Goal: Task Accomplishment & Management: Manage account settings

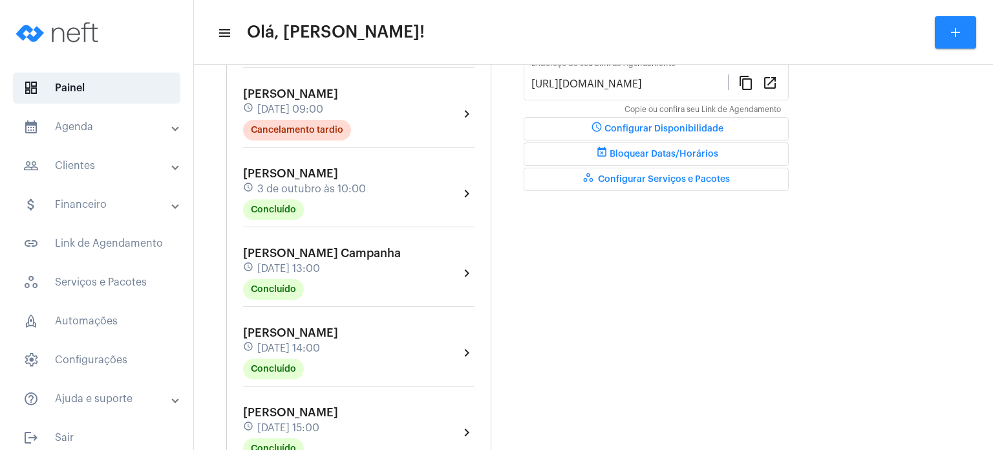
scroll to position [362, 0]
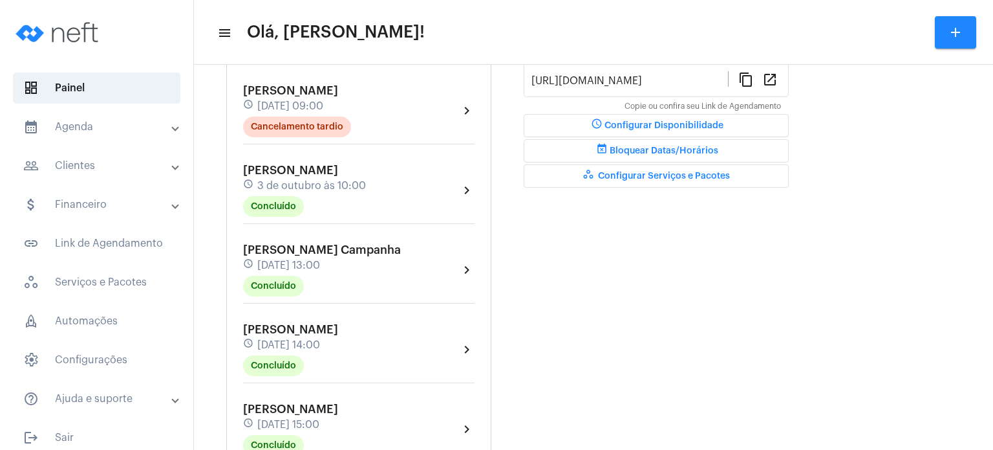
click at [296, 408] on span "[PERSON_NAME]" at bounding box center [290, 409] width 95 height 12
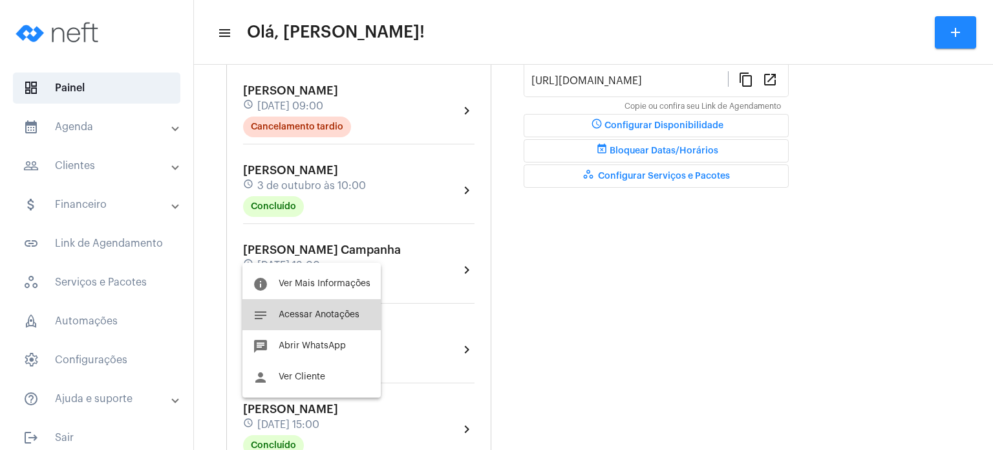
click at [338, 315] on span "Acessar Anotações" at bounding box center [319, 314] width 81 height 9
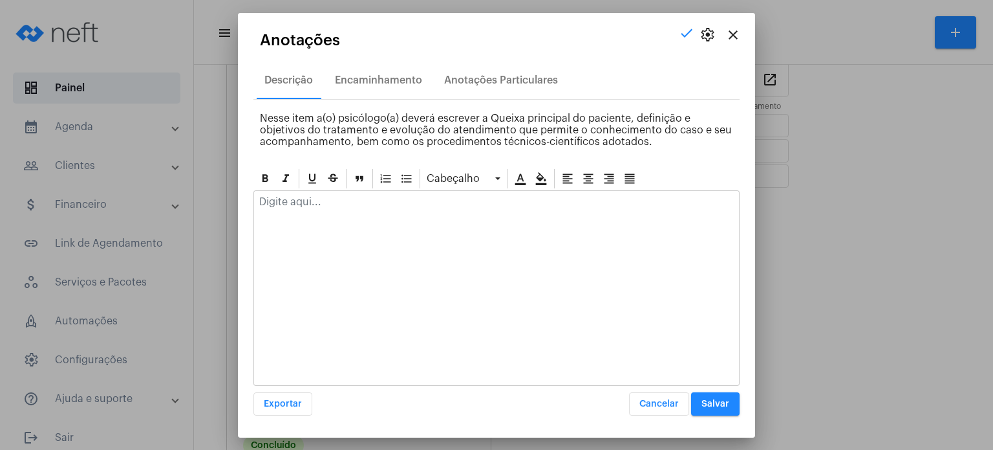
click at [354, 220] on div at bounding box center [497, 287] width 486 height 195
click at [351, 204] on p at bounding box center [496, 202] width 475 height 12
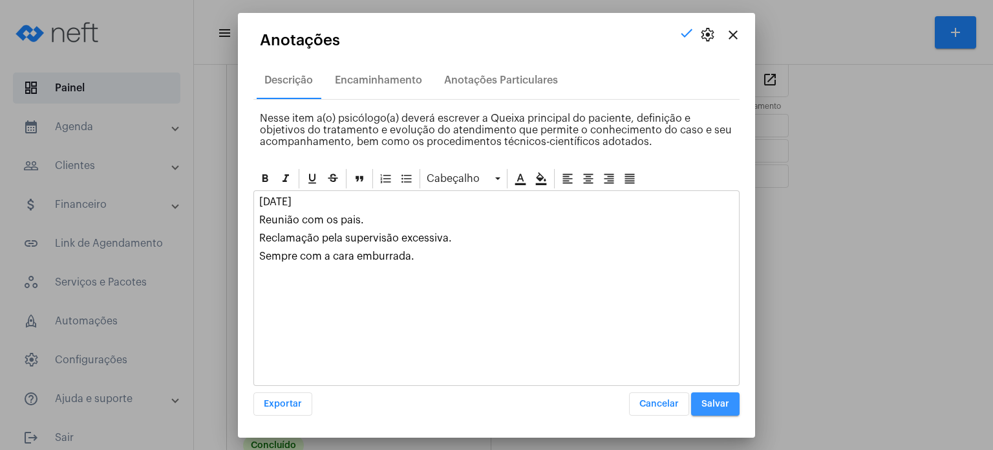
click at [720, 402] on span "Salvar" at bounding box center [716, 403] width 28 height 9
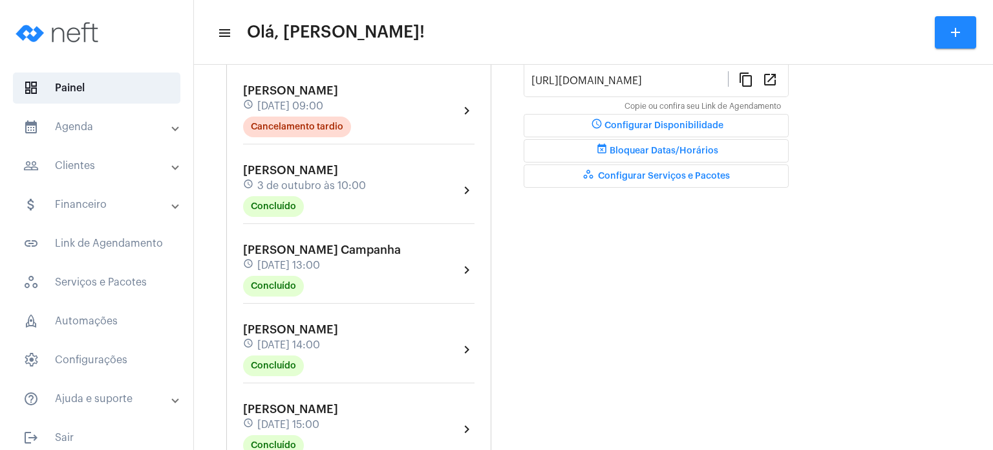
click at [233, 341] on div "Agendamentos add [PERSON_NAME] Colodetti schedule [DATE] 07:00 Concluído chevro…" at bounding box center [358, 170] width 265 height 775
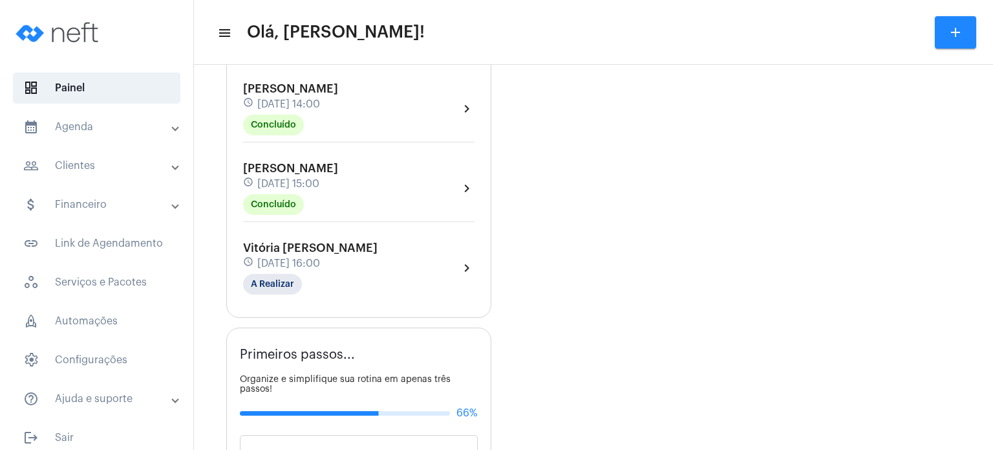
scroll to position [621, 0]
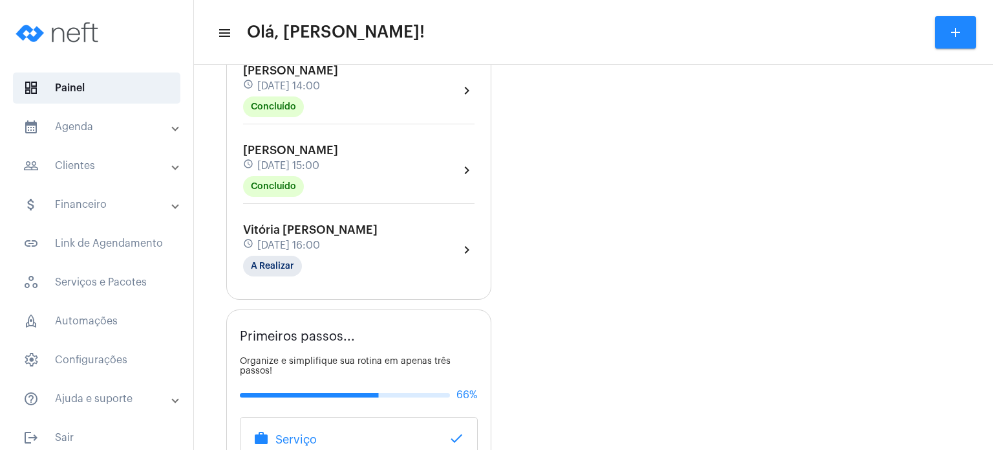
click at [268, 239] on span "[DATE] 16:00" at bounding box center [288, 245] width 63 height 12
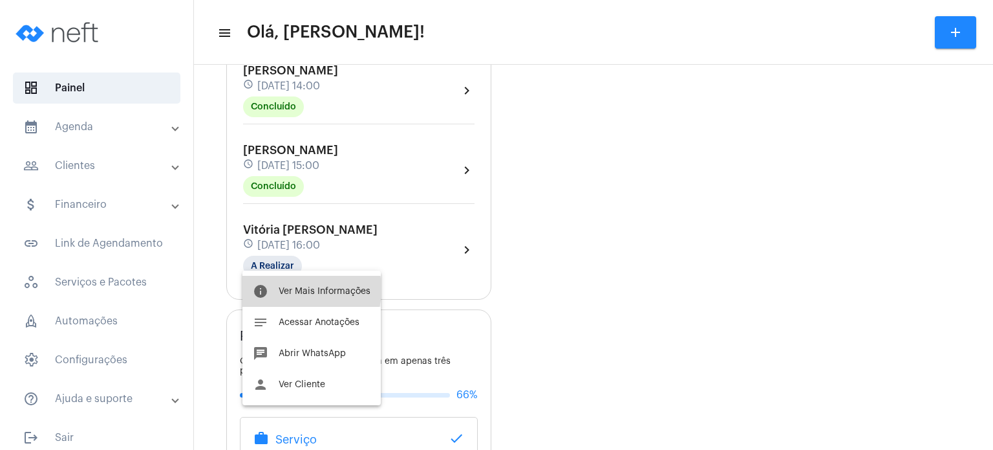
click at [283, 289] on span "Ver Mais Informações" at bounding box center [325, 291] width 92 height 9
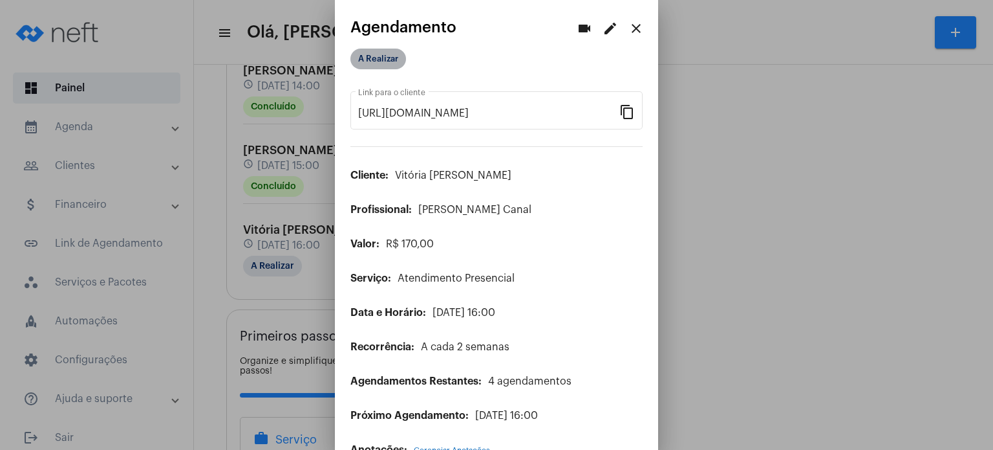
click at [391, 60] on mat-chip "A Realizar" at bounding box center [379, 59] width 56 height 21
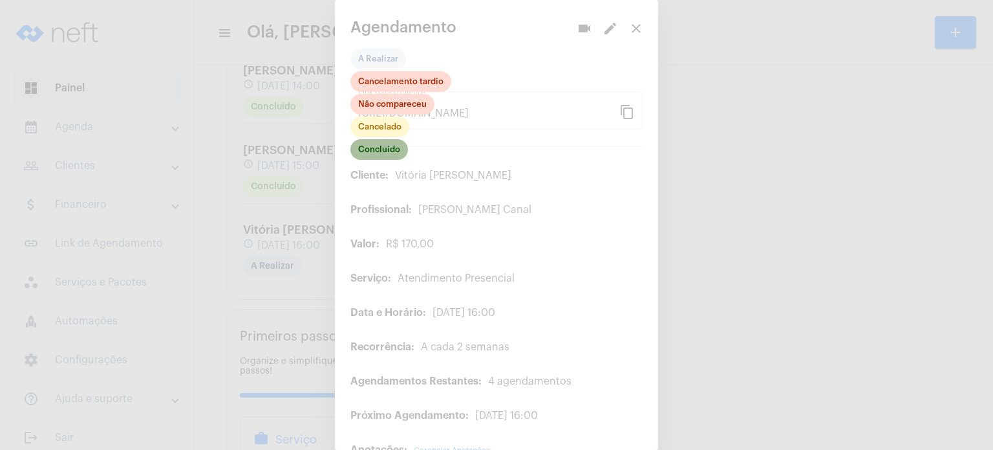
click at [380, 152] on mat-chip "Concluído" at bounding box center [380, 149] width 58 height 21
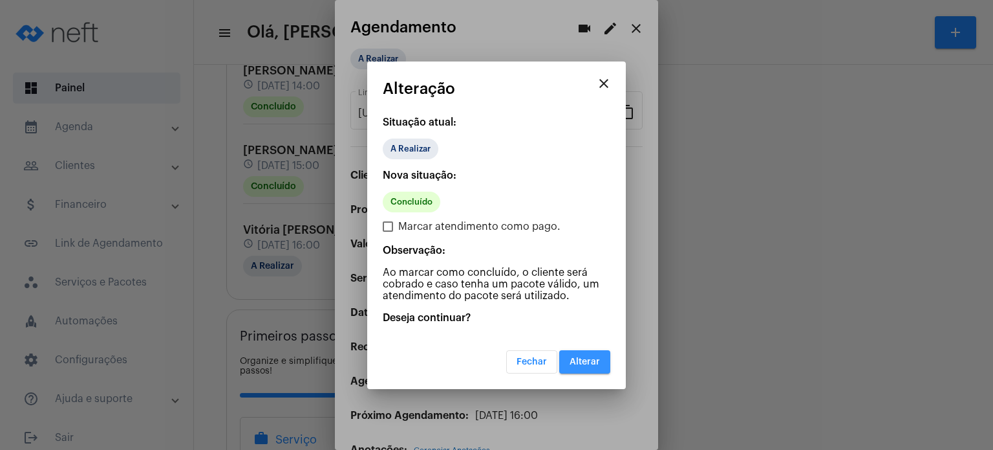
click at [580, 362] on span "Alterar" at bounding box center [585, 361] width 30 height 9
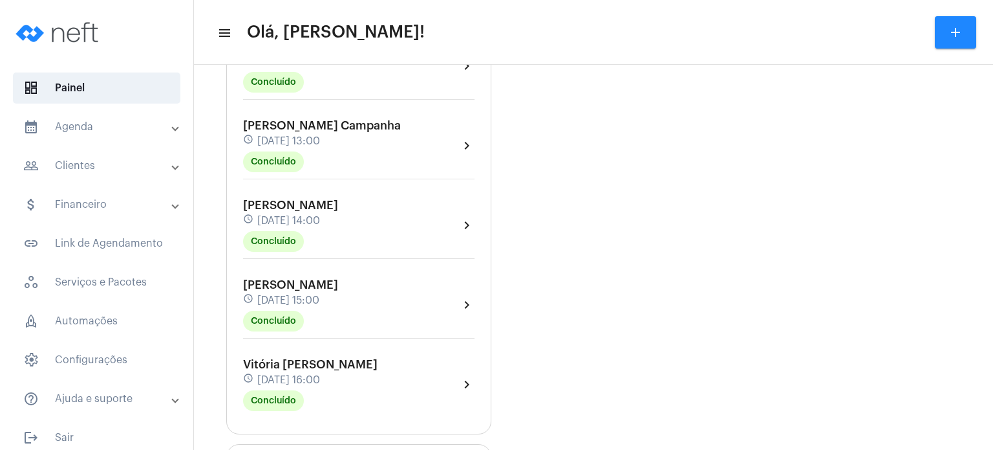
scroll to position [492, 0]
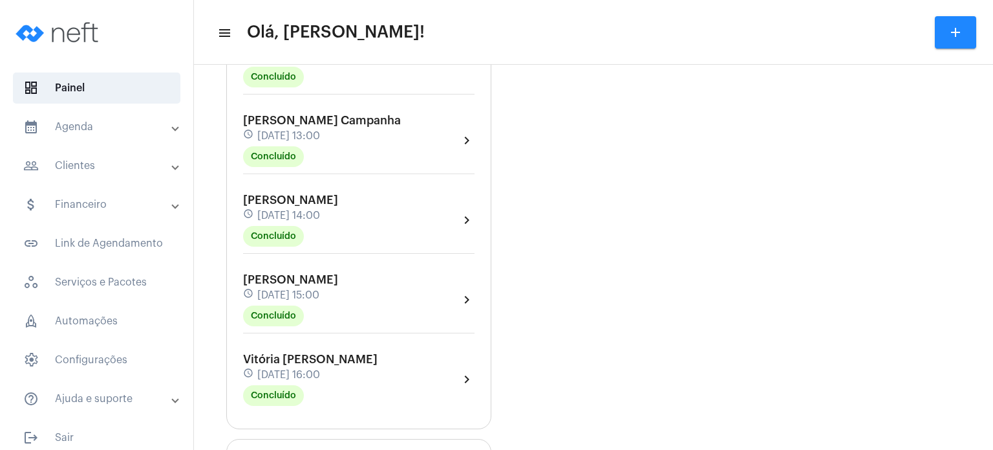
click at [246, 360] on div "Vitória Rigo Bhering schedule [DATE] 16:00 Concluído" at bounding box center [310, 378] width 135 height 53
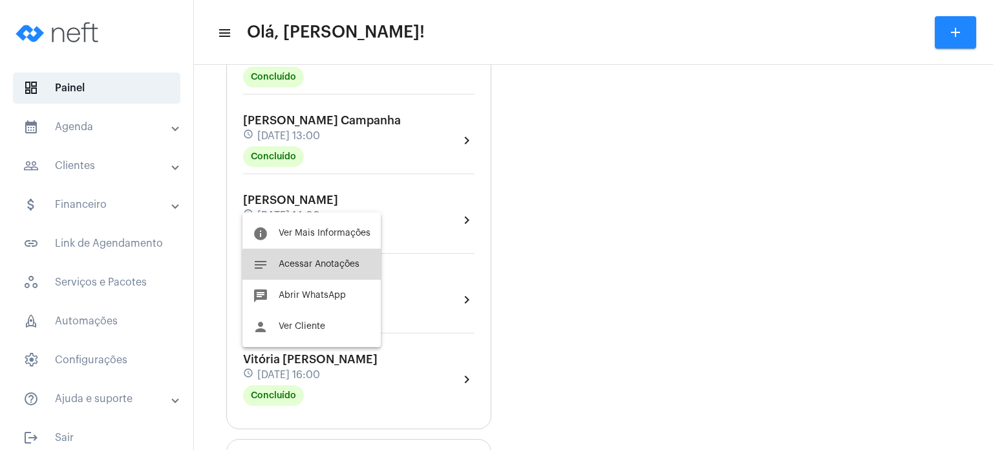
click at [329, 266] on span "Acessar Anotações" at bounding box center [319, 263] width 81 height 9
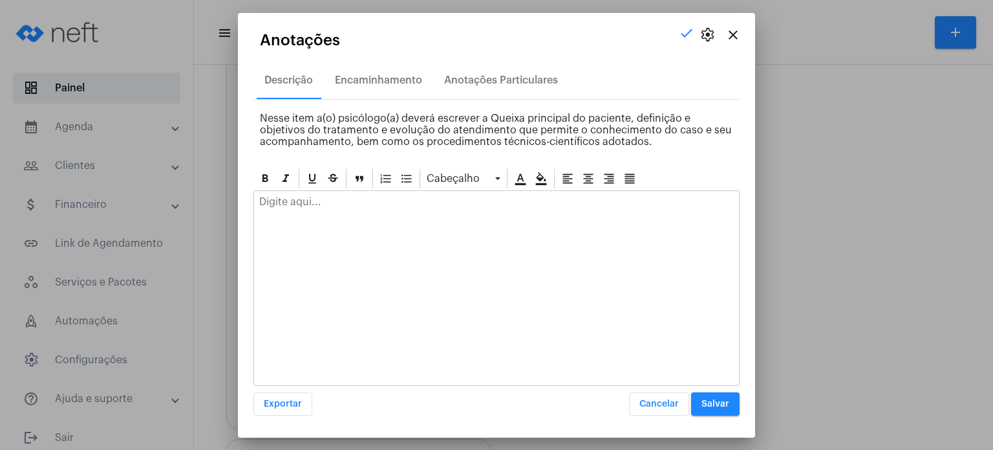
click at [338, 203] on p at bounding box center [496, 202] width 475 height 12
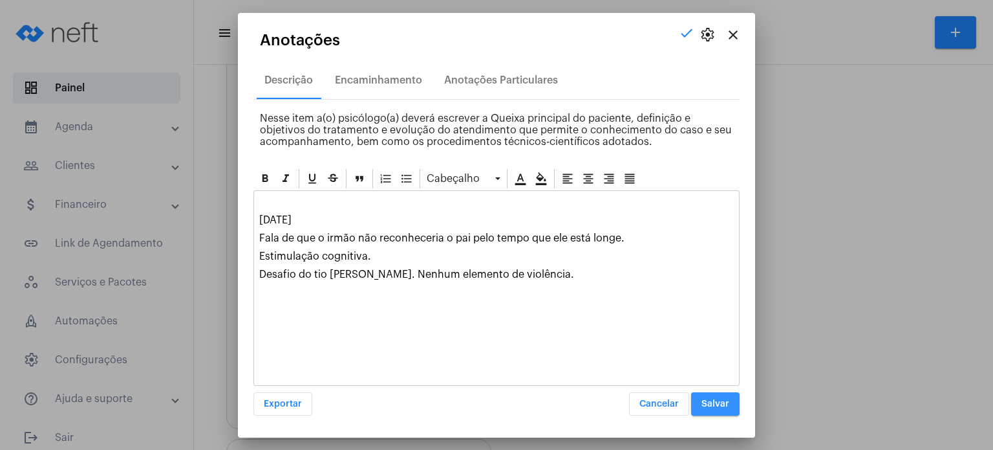
click at [699, 399] on button "Salvar" at bounding box center [715, 403] width 49 height 23
